Goal: Find specific page/section: Find specific page/section

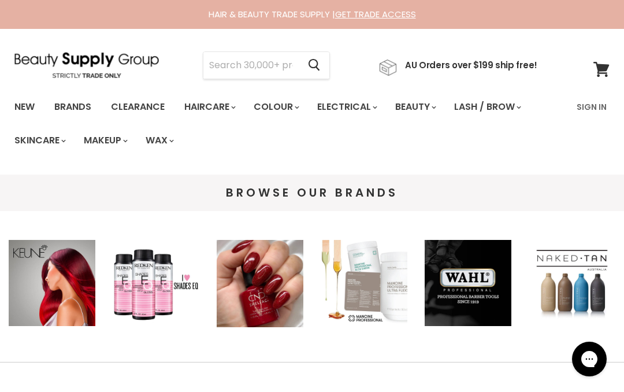
click at [83, 110] on link "Brands" at bounding box center [73, 107] width 54 height 24
click at [82, 109] on link "Brands" at bounding box center [73, 107] width 54 height 24
click at [79, 100] on link "Brands" at bounding box center [73, 107] width 54 height 24
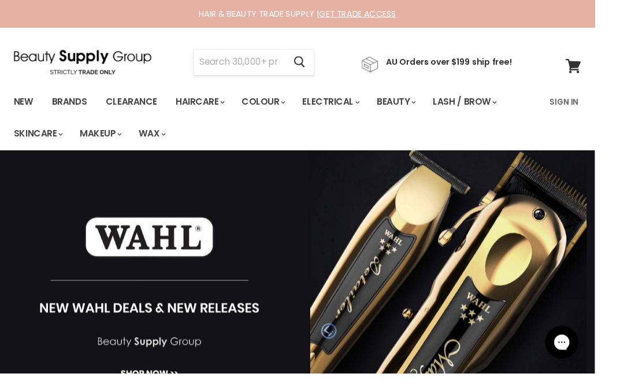
click at [264, 61] on input "Search" at bounding box center [250, 65] width 95 height 27
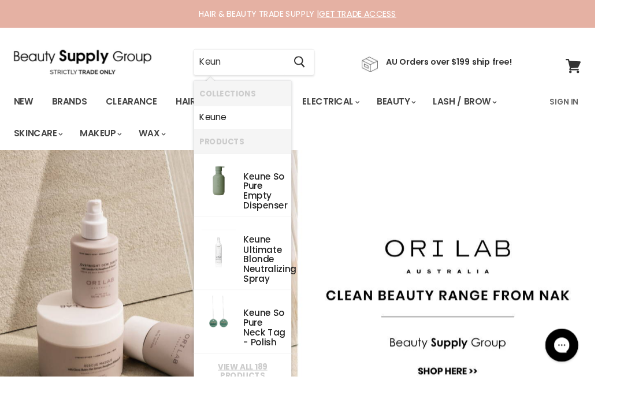
type input "Keune"
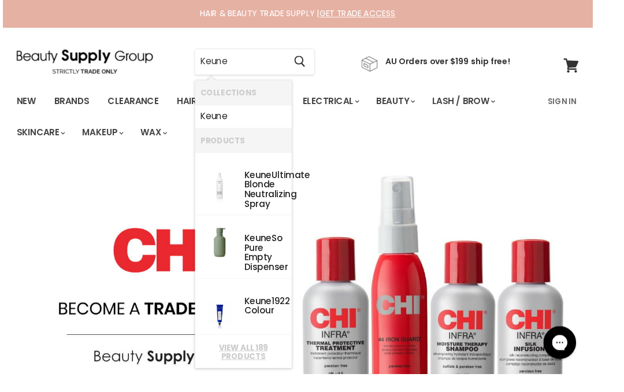
scroll to position [1, 0]
